Goal: Task Accomplishment & Management: Manage account settings

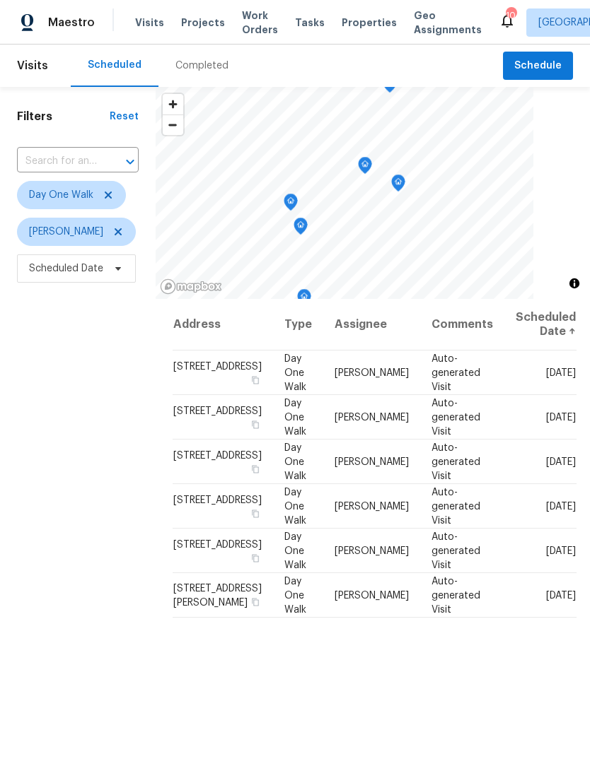
click at [250, 36] on span "Work Orders" at bounding box center [260, 22] width 36 height 28
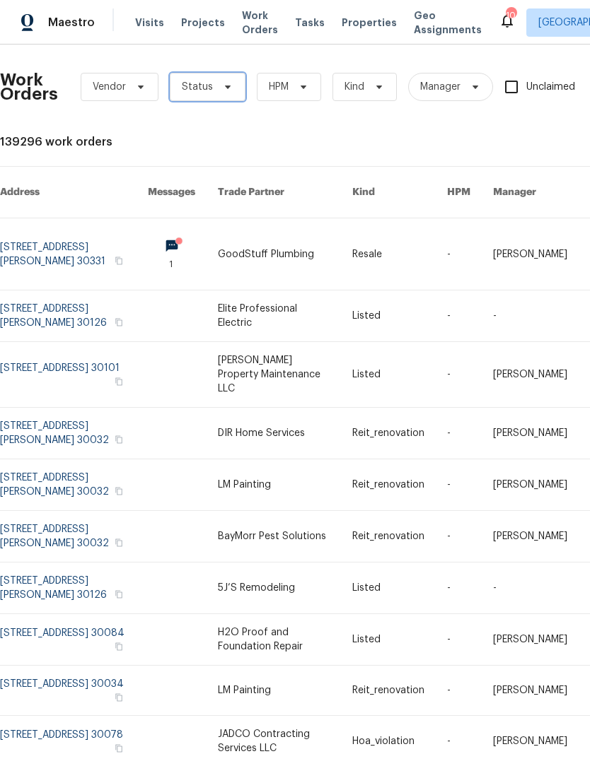
click at [232, 81] on span "Status" at bounding box center [208, 87] width 76 height 28
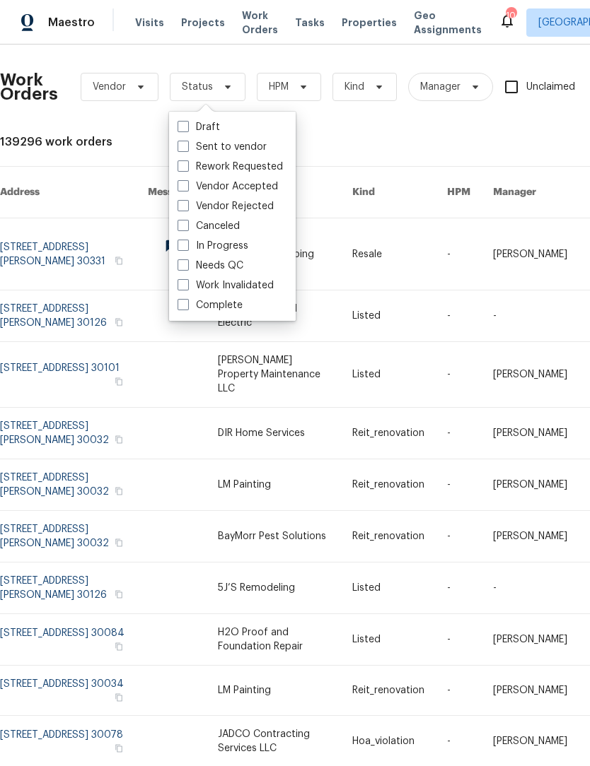
click at [181, 269] on span at bounding box center [182, 264] width 11 height 11
click at [181, 268] on input "Needs QC" at bounding box center [181, 263] width 9 height 9
checkbox input "true"
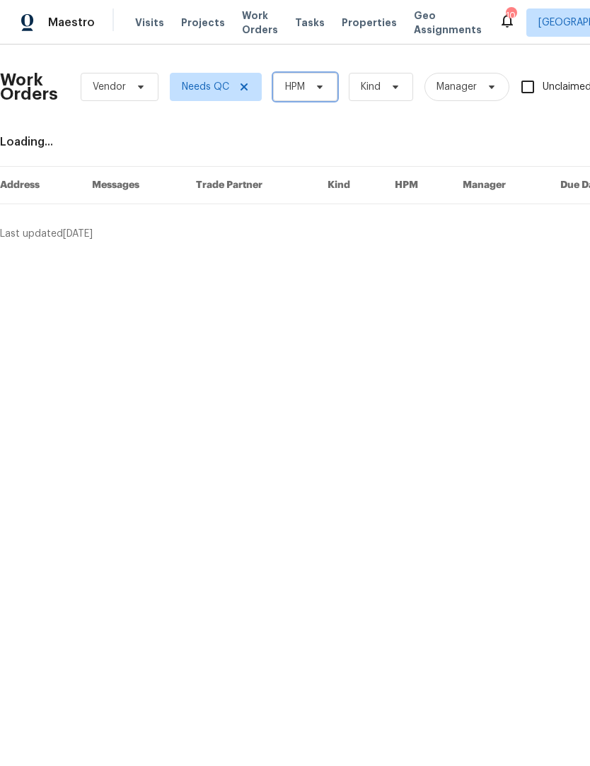
click at [325, 87] on icon at bounding box center [319, 86] width 11 height 11
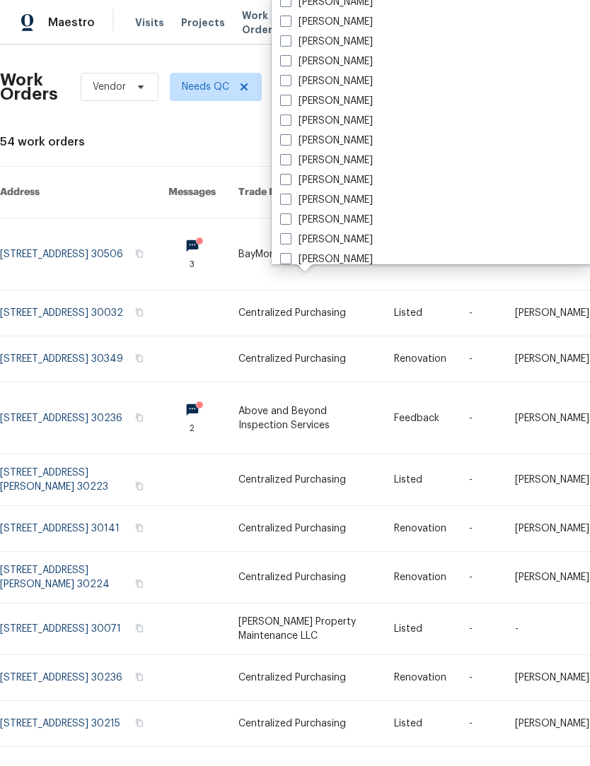
scroll to position [928, 0]
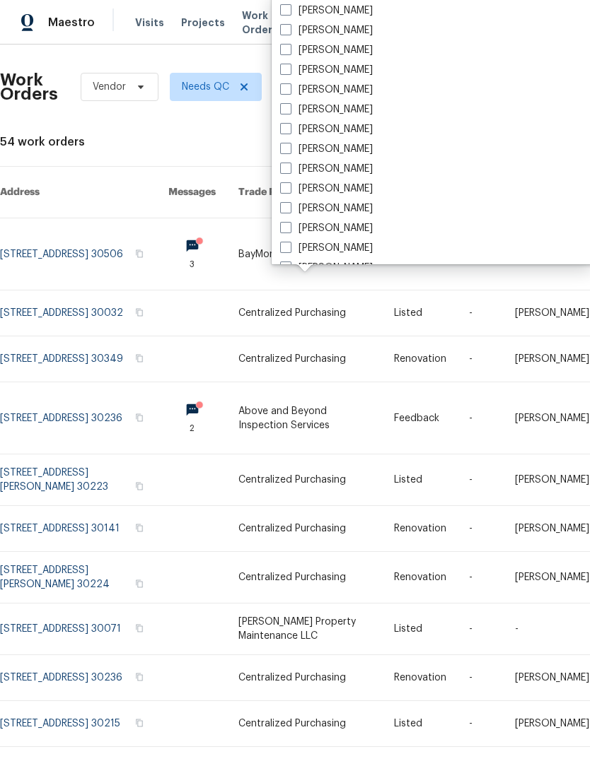
click at [287, 112] on span at bounding box center [285, 108] width 11 height 11
click at [287, 112] on input "[PERSON_NAME]" at bounding box center [284, 107] width 9 height 9
checkbox input "true"
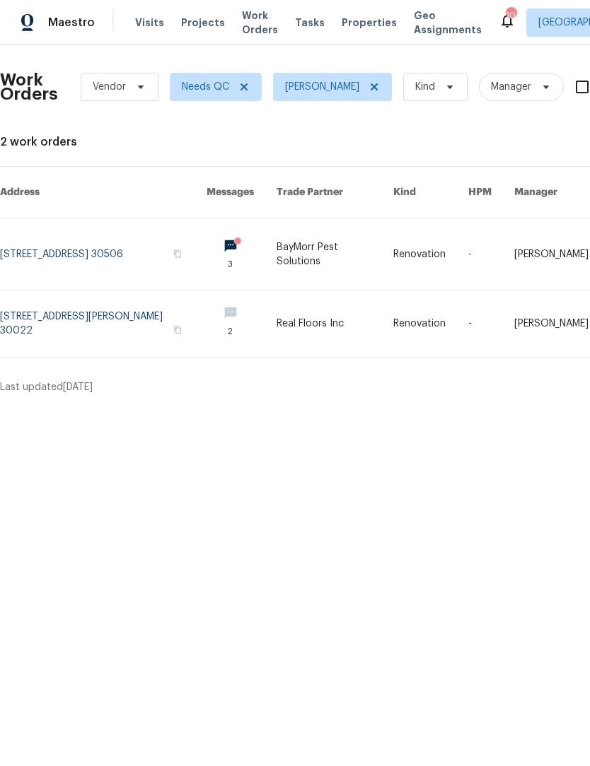
click at [134, 257] on link at bounding box center [103, 253] width 206 height 71
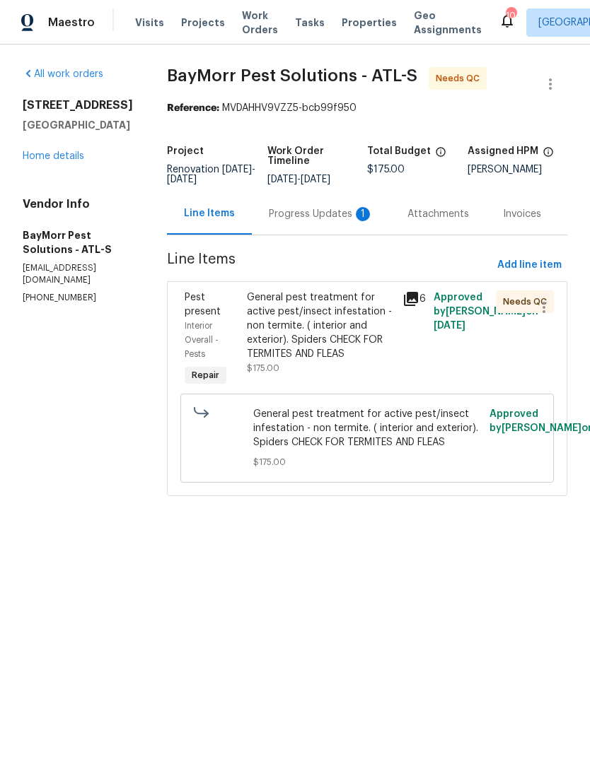
click at [322, 215] on div "Progress Updates 1" at bounding box center [321, 214] width 105 height 14
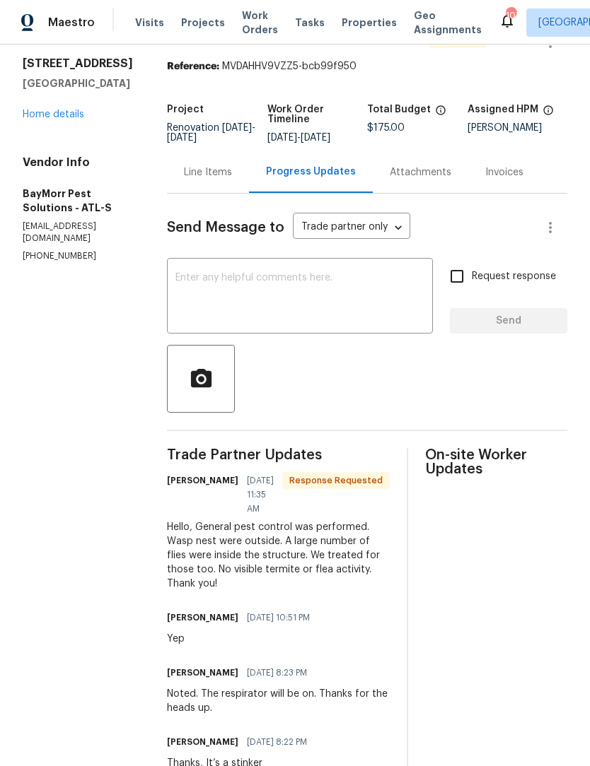
scroll to position [42, 0]
click at [318, 281] on textarea at bounding box center [299, 296] width 249 height 49
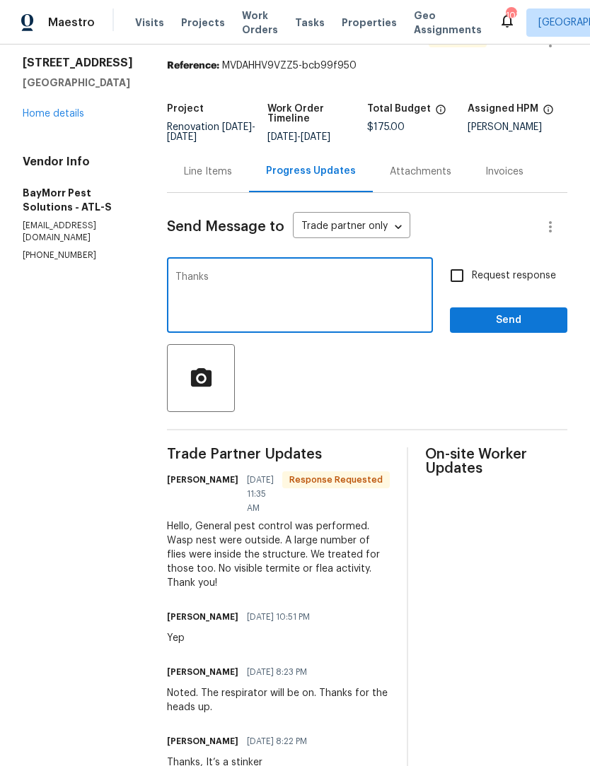
type textarea "Thanks"
click at [537, 328] on span "Send" at bounding box center [508, 321] width 95 height 18
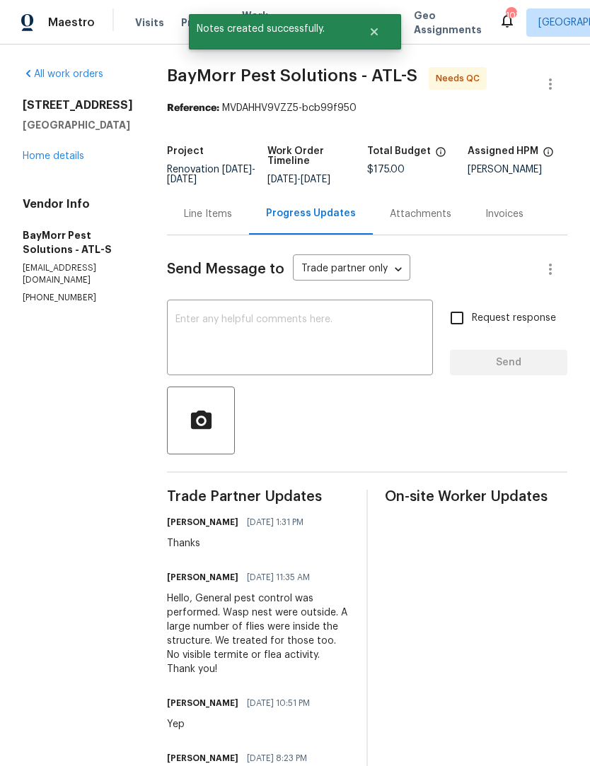
click at [211, 223] on div "Line Items" at bounding box center [208, 214] width 82 height 42
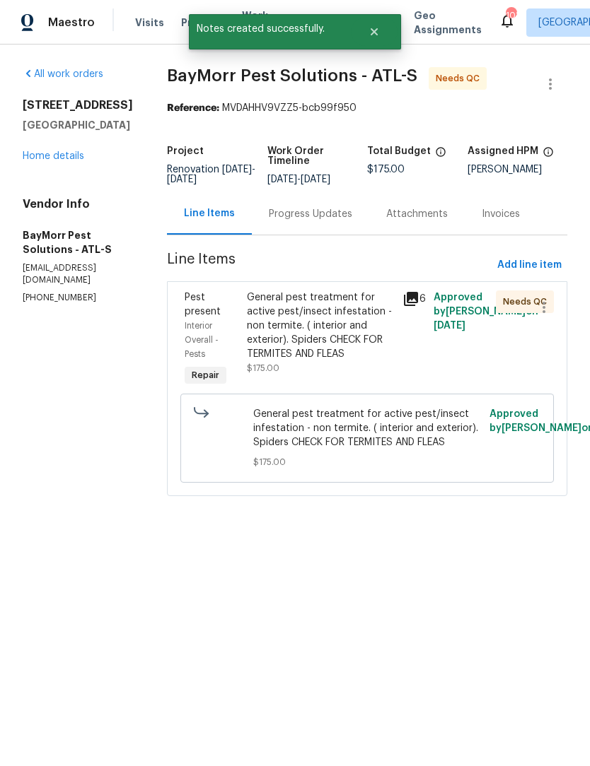
click at [329, 338] on div "General pest treatment for active pest/insect infestation - non termite. ( inte…" at bounding box center [320, 326] width 147 height 71
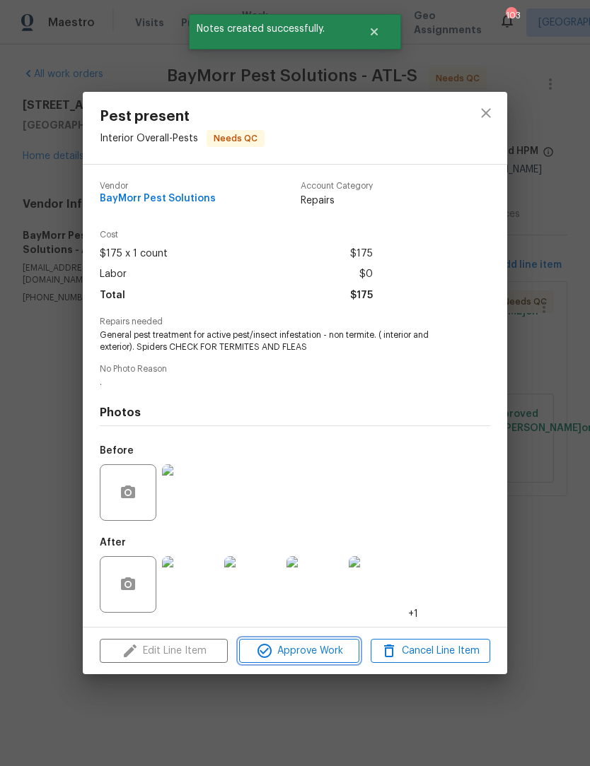
click at [323, 657] on span "Approve Work" at bounding box center [298, 652] width 111 height 18
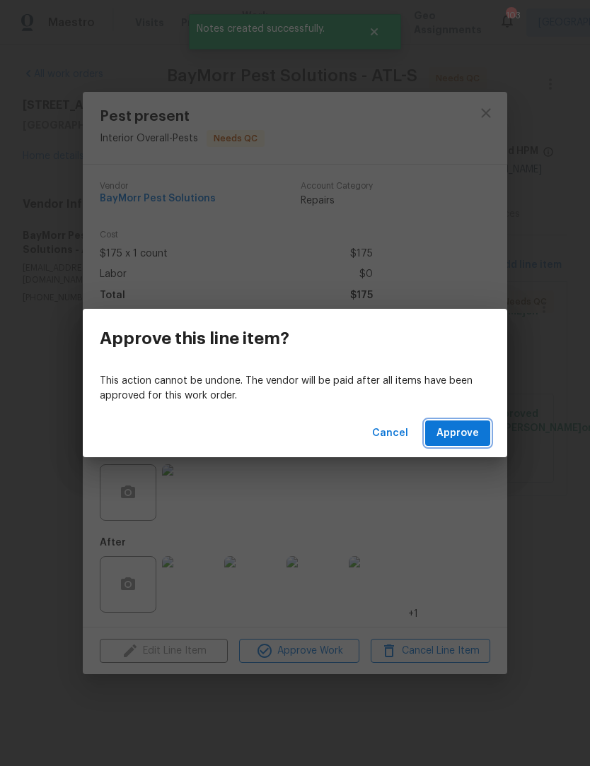
click at [463, 439] on span "Approve" at bounding box center [457, 434] width 42 height 18
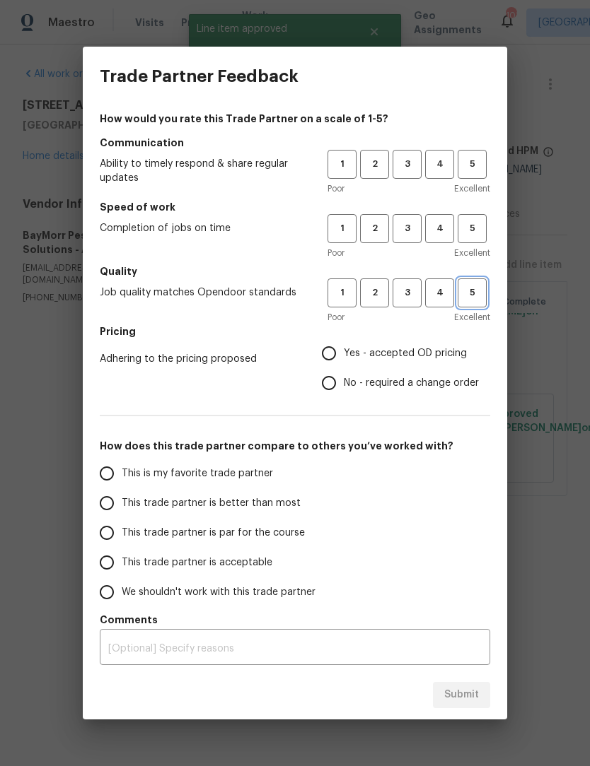
click at [482, 286] on span "5" at bounding box center [472, 293] width 26 height 16
click at [479, 221] on button "5" at bounding box center [471, 228] width 29 height 29
click at [482, 144] on h5 "Communication" at bounding box center [295, 143] width 390 height 14
click at [481, 179] on button "5" at bounding box center [471, 164] width 29 height 29
click at [338, 360] on input "Yes - accepted OD pricing" at bounding box center [329, 354] width 30 height 30
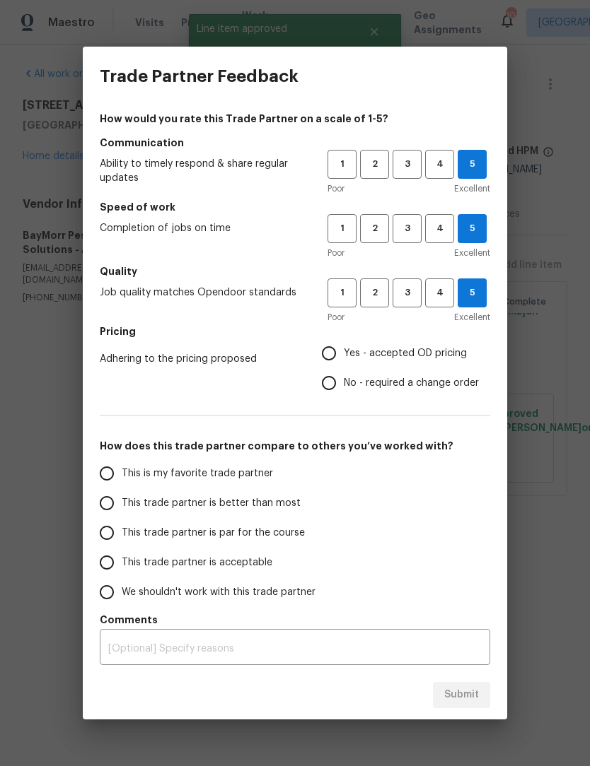
radio input "true"
click at [111, 479] on input "This is my favorite trade partner" at bounding box center [107, 474] width 30 height 30
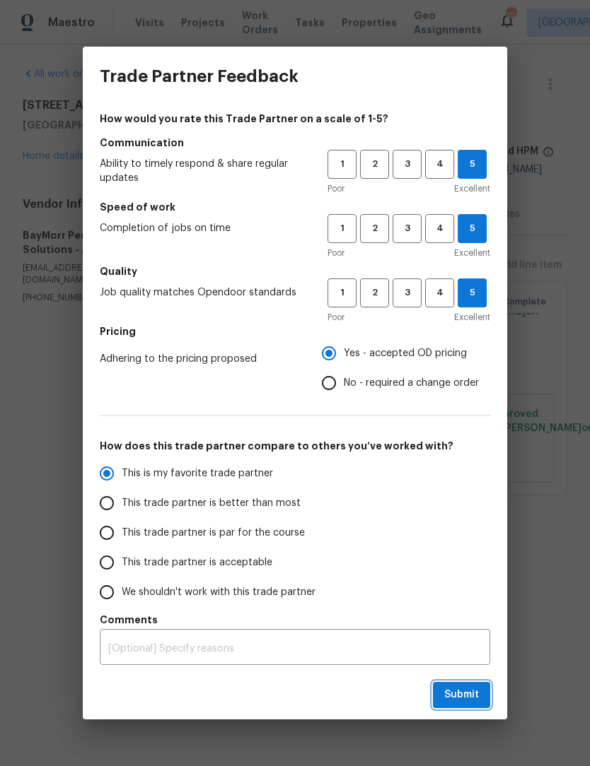
click at [473, 694] on span "Submit" at bounding box center [461, 696] width 35 height 18
radio input "true"
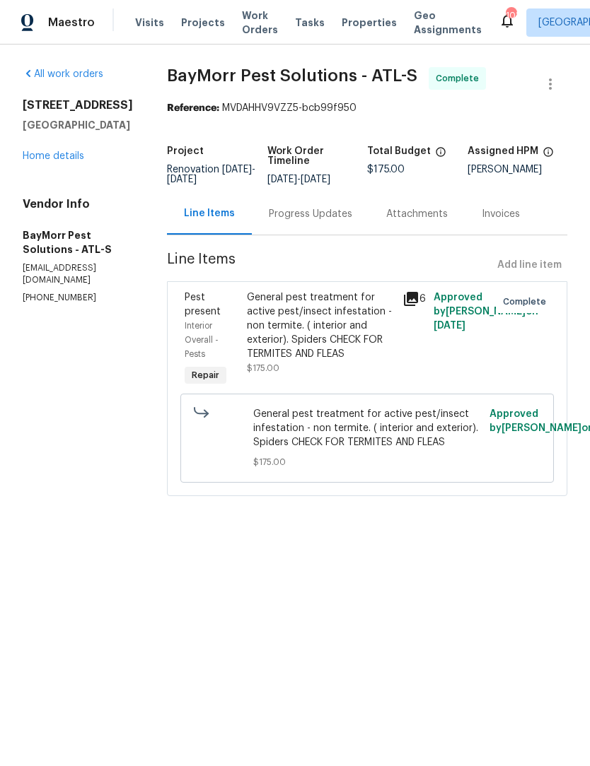
click at [255, 30] on span "Work Orders" at bounding box center [260, 22] width 36 height 28
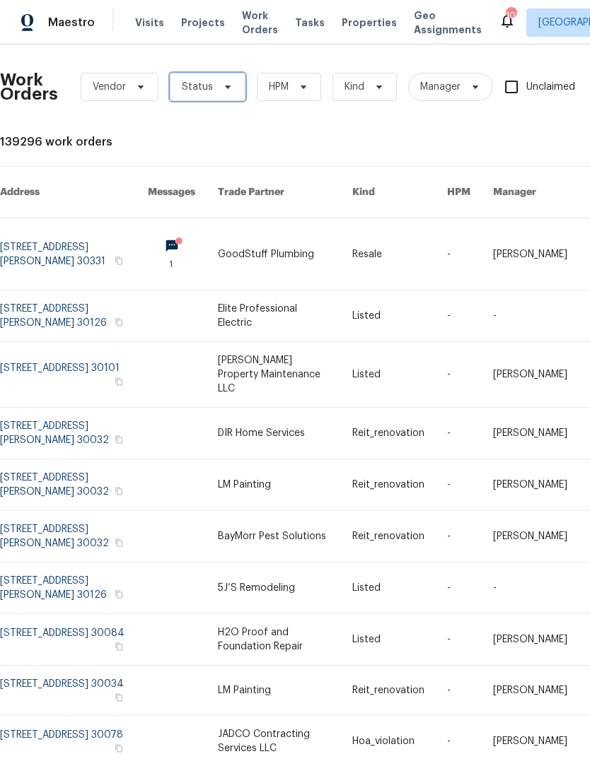
click at [231, 92] on span "Status" at bounding box center [208, 87] width 76 height 28
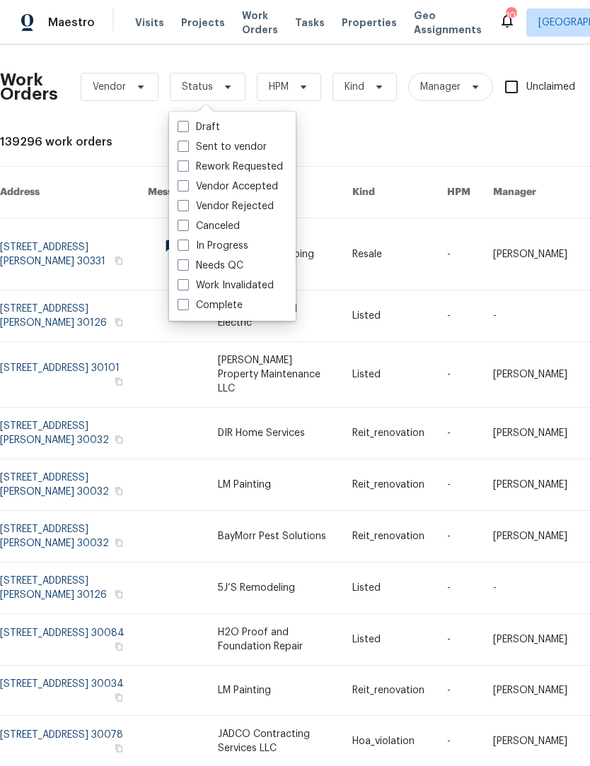
click at [185, 267] on span at bounding box center [182, 264] width 11 height 11
click at [185, 267] on input "Needs QC" at bounding box center [181, 263] width 9 height 9
checkbox input "true"
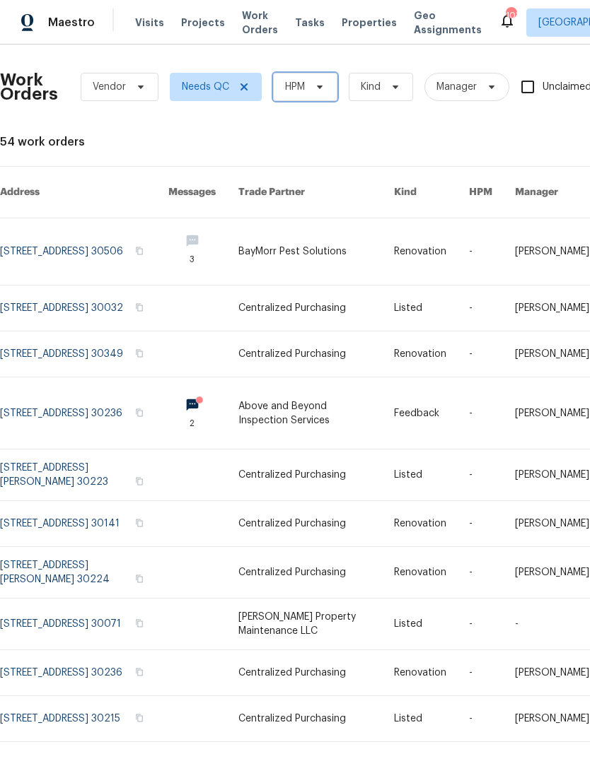
click at [334, 88] on span "HPM" at bounding box center [305, 87] width 64 height 28
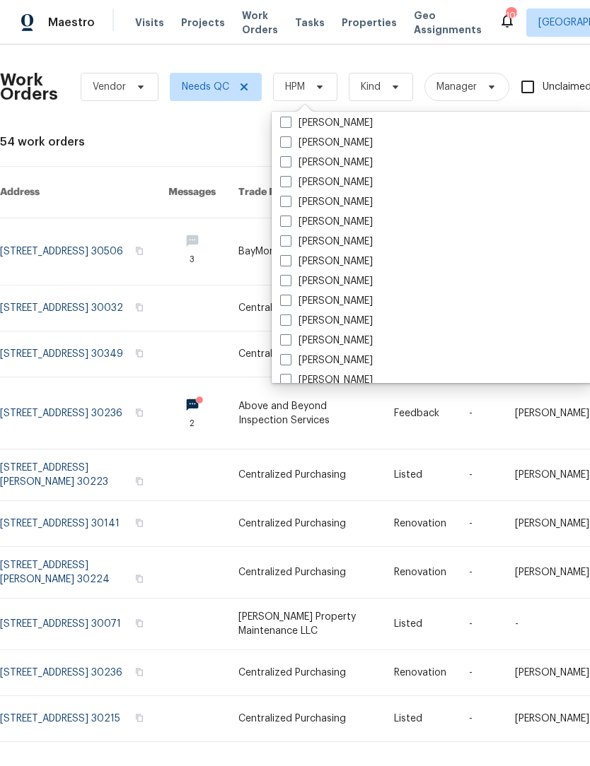
scroll to position [972, 0]
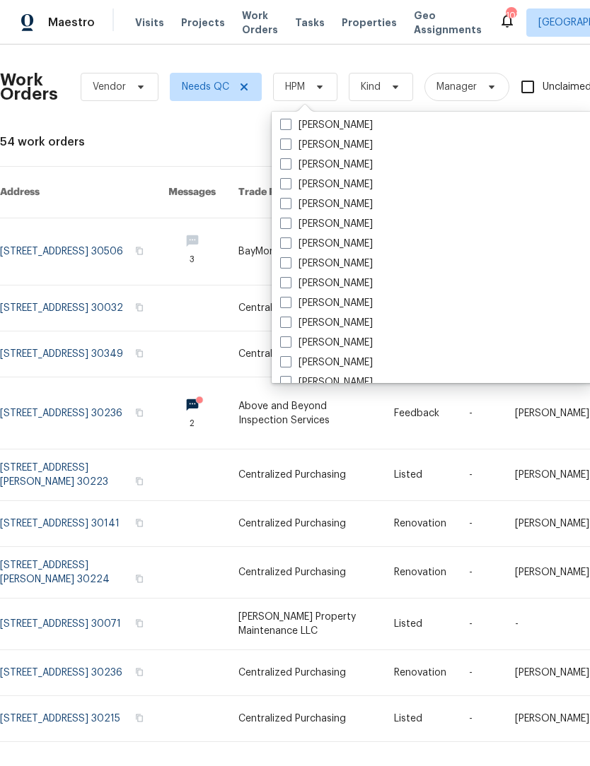
click at [288, 185] on span at bounding box center [285, 183] width 11 height 11
click at [288, 185] on input "[PERSON_NAME]" at bounding box center [284, 181] width 9 height 9
checkbox input "true"
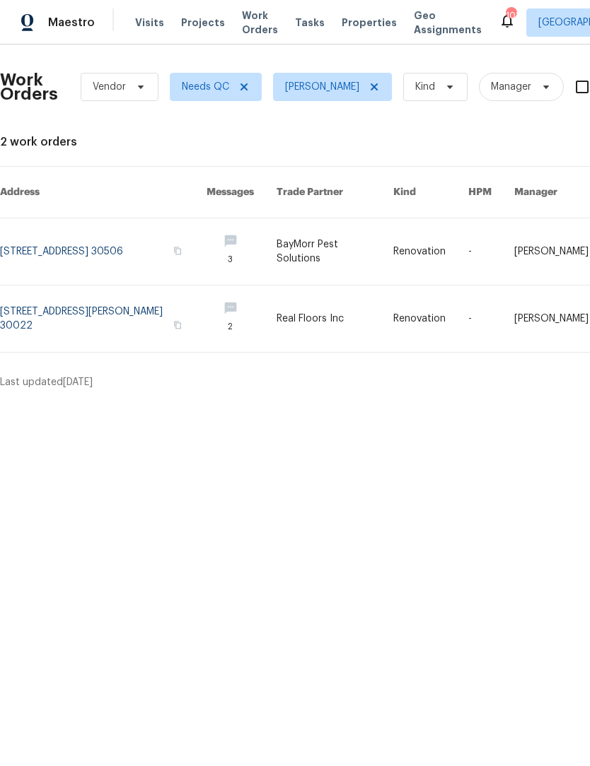
click at [153, 310] on link at bounding box center [103, 319] width 206 height 66
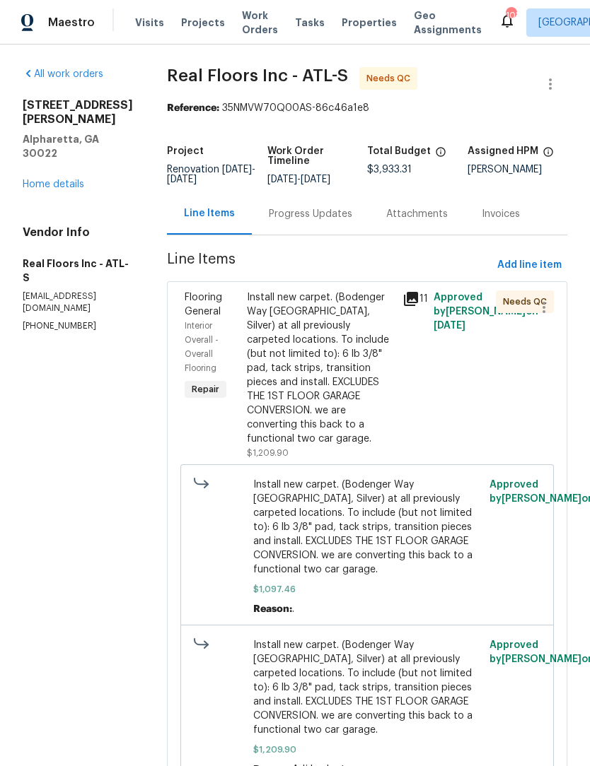
click at [334, 221] on div "Progress Updates" at bounding box center [310, 214] width 83 height 14
